Goal: Task Accomplishment & Management: Use online tool/utility

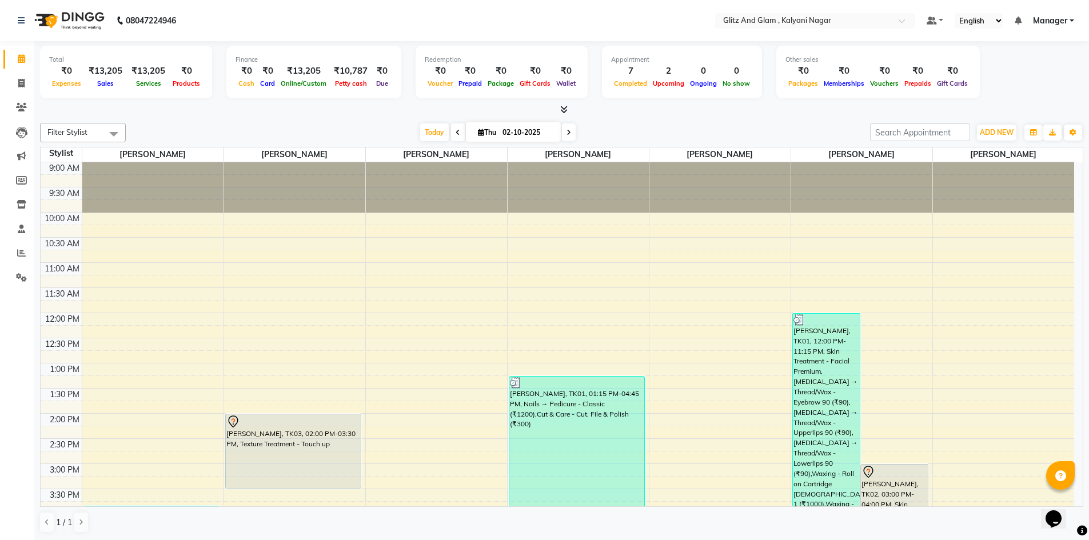
scroll to position [309, 0]
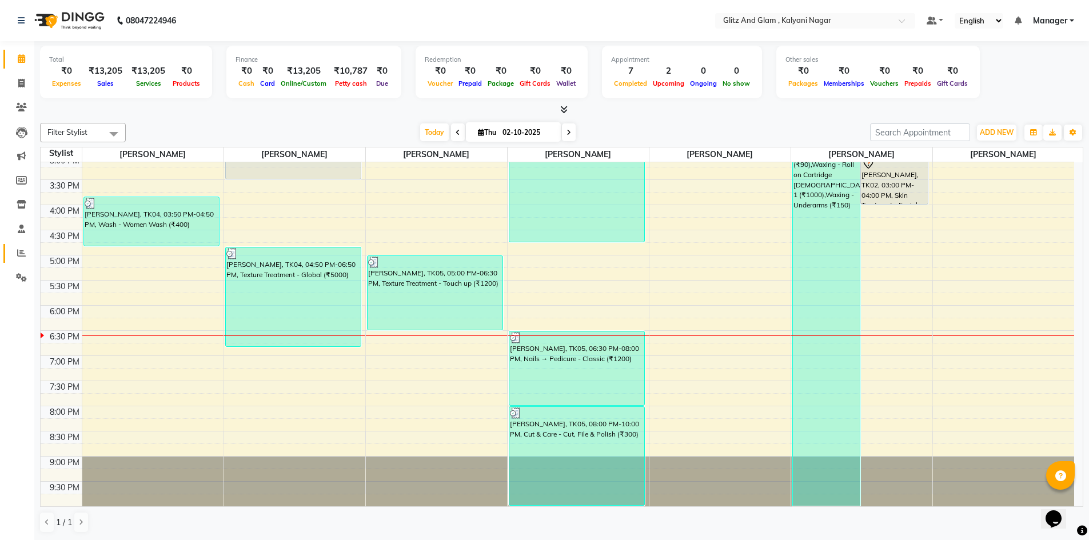
click at [21, 250] on icon at bounding box center [21, 253] width 9 height 9
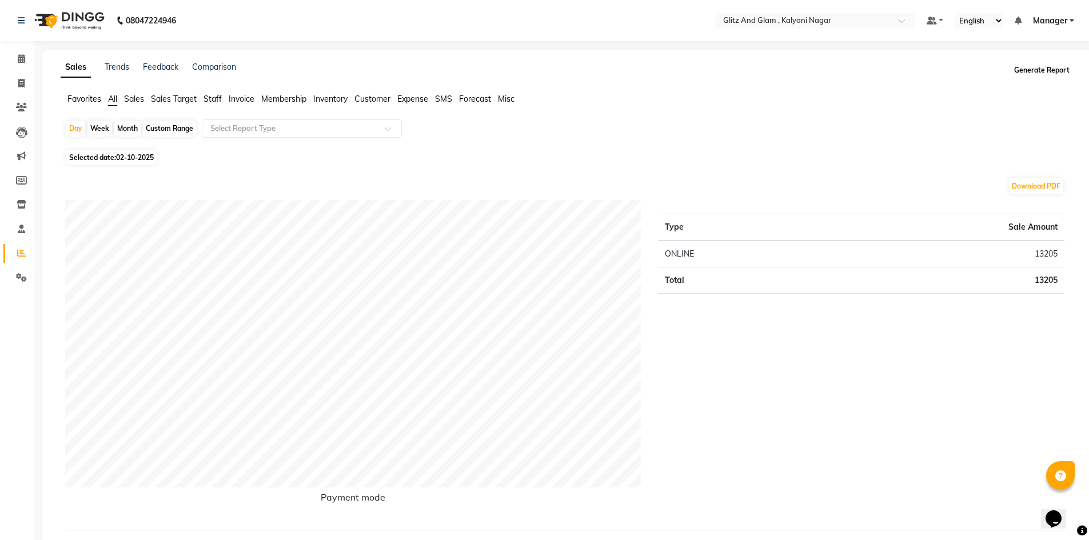
click at [1040, 66] on button "Generate Report" at bounding box center [1041, 70] width 61 height 16
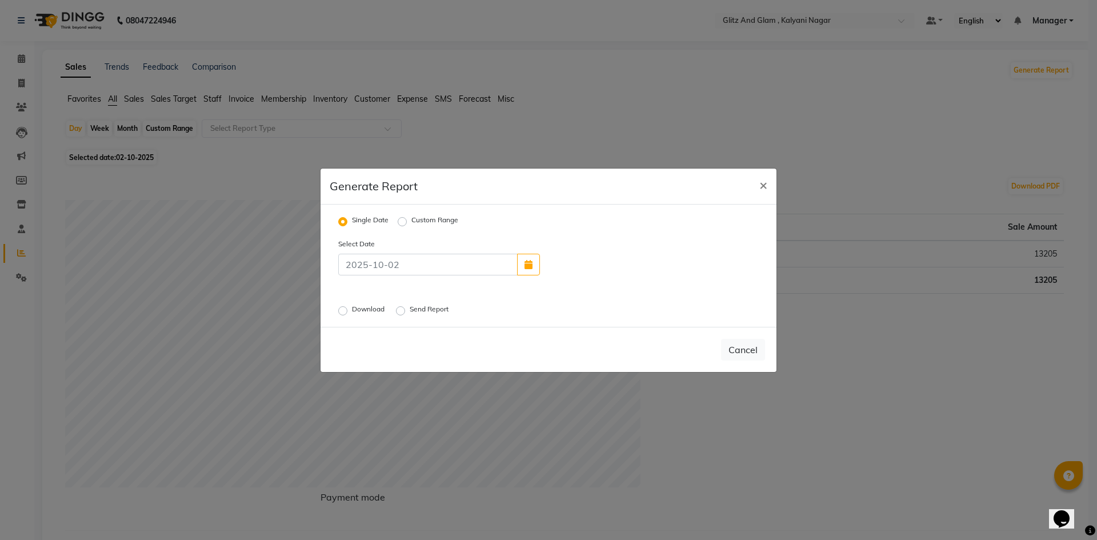
click at [352, 307] on label "Download" at bounding box center [369, 311] width 35 height 14
click at [344, 307] on input "Download" at bounding box center [345, 310] width 8 height 8
radio input "true"
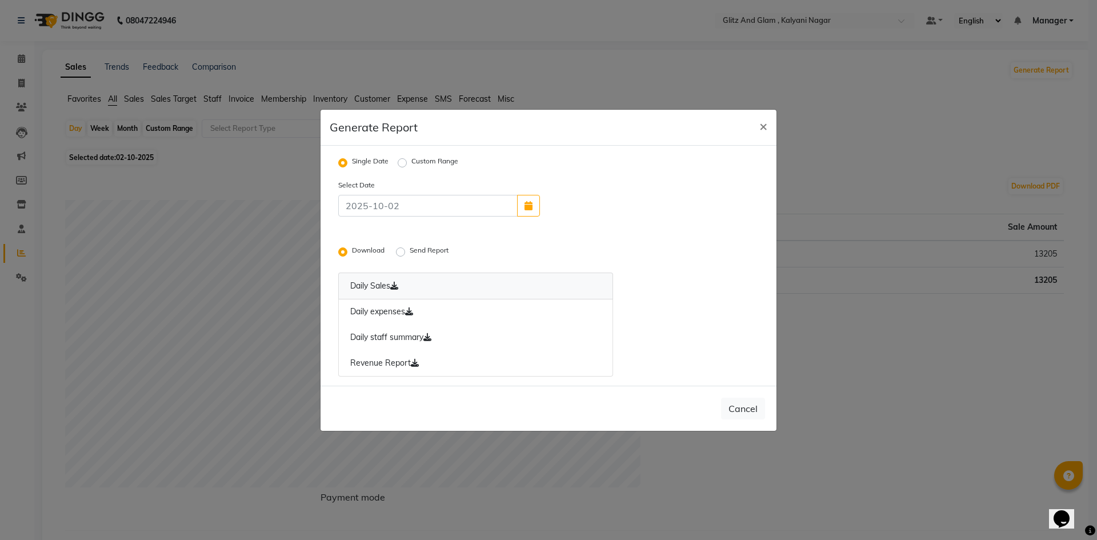
click at [396, 285] on icon at bounding box center [394, 286] width 8 height 8
click at [412, 311] on icon at bounding box center [409, 311] width 8 height 8
click at [430, 335] on icon at bounding box center [428, 337] width 8 height 8
click at [417, 362] on icon at bounding box center [415, 363] width 8 height 8
